Goal: Task Accomplishment & Management: Use online tool/utility

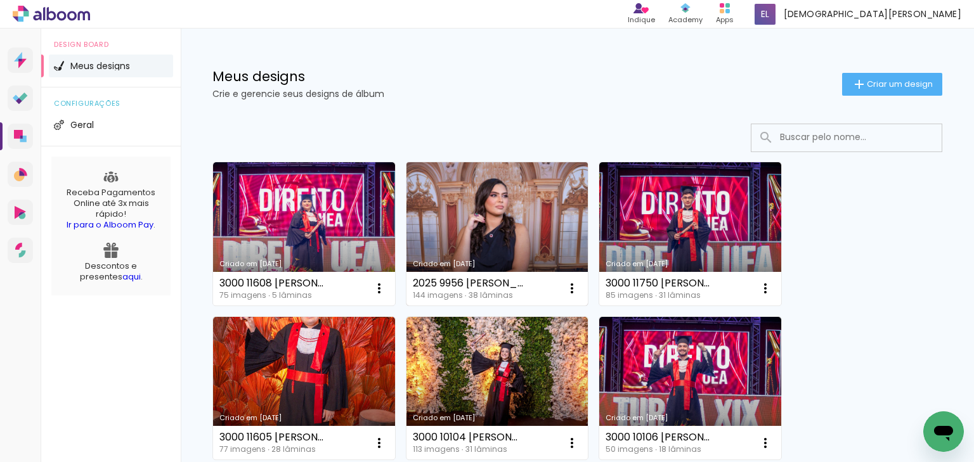
click at [505, 180] on link "Criado em [DATE]" at bounding box center [498, 233] width 182 height 143
